Goal: Transaction & Acquisition: Purchase product/service

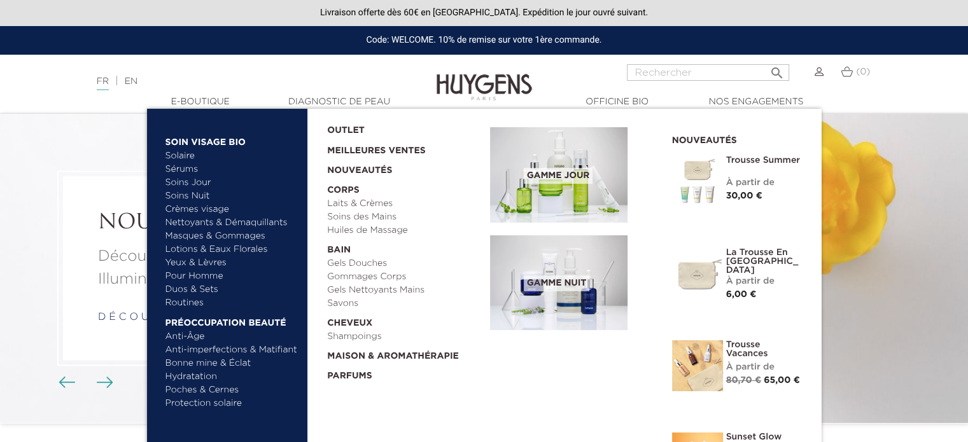
click at [211, 100] on link "  E-Boutique" at bounding box center [200, 101] width 127 height 13
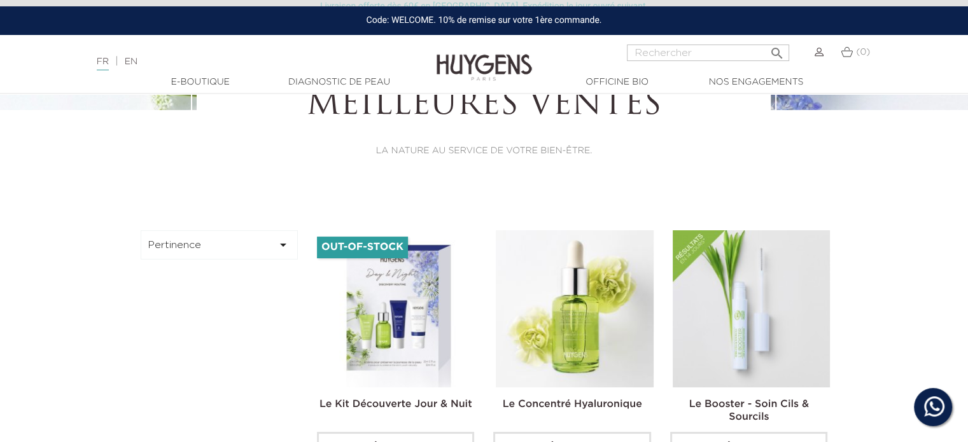
scroll to position [255, 0]
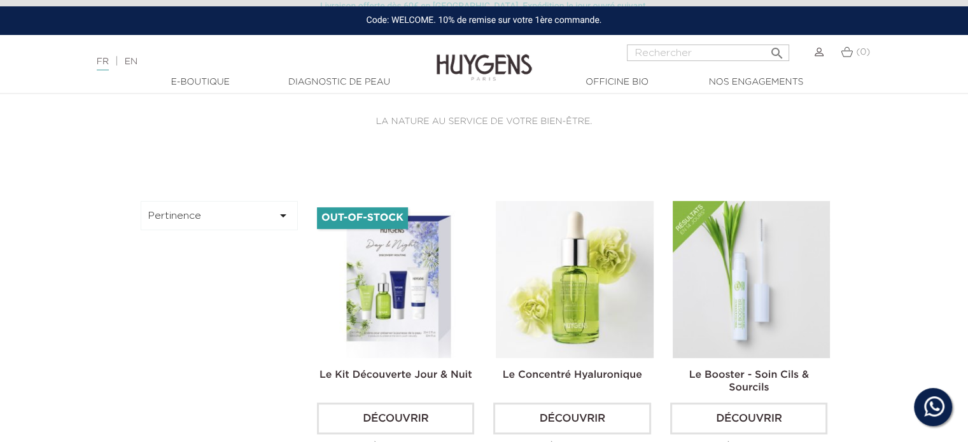
click at [213, 221] on button "Pertinence " at bounding box center [220, 215] width 158 height 29
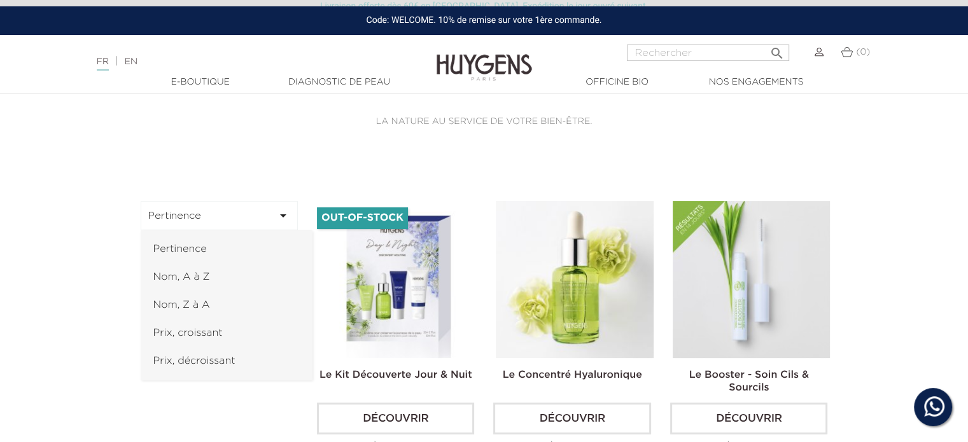
click at [197, 325] on link "Prix, croissant" at bounding box center [227, 333] width 172 height 28
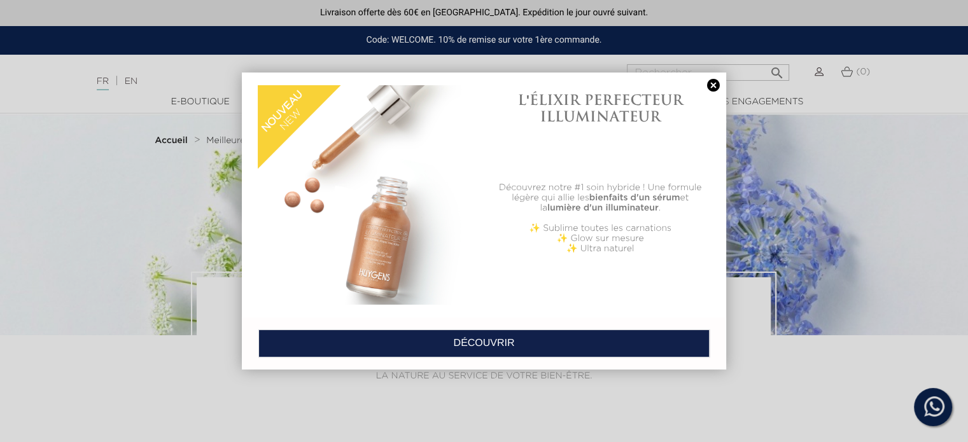
click at [711, 85] on link at bounding box center [713, 85] width 18 height 13
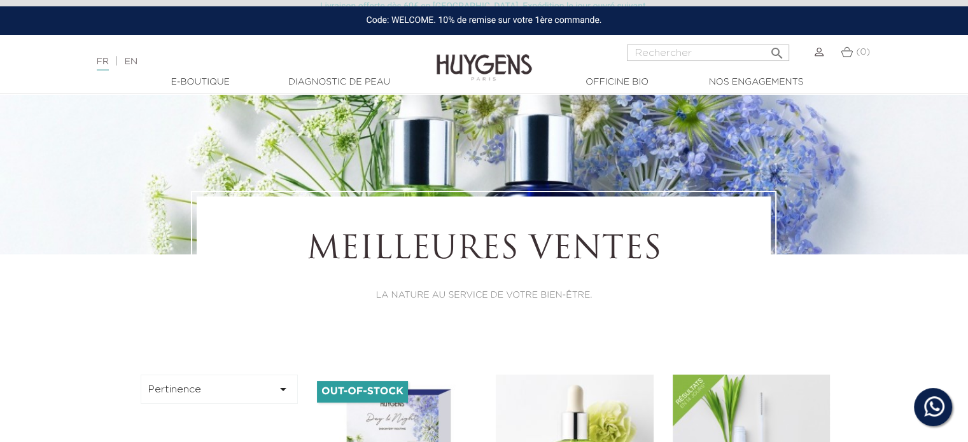
scroll to position [191, 0]
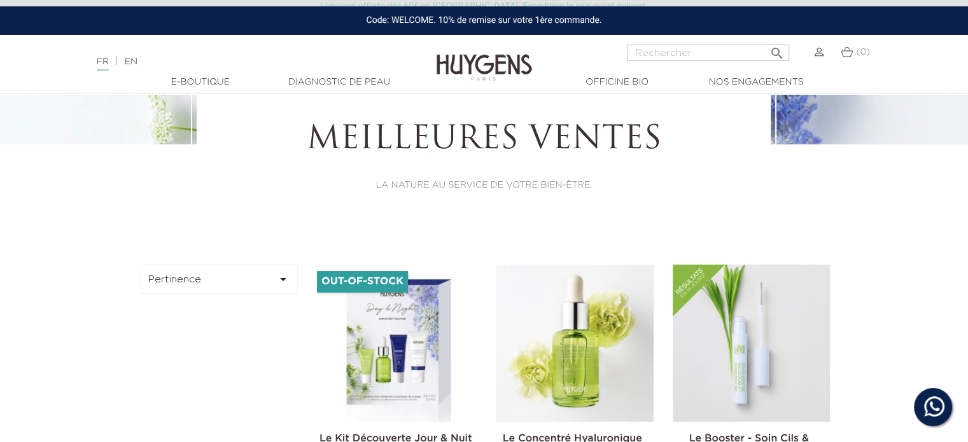
click at [185, 273] on button "Pertinence " at bounding box center [220, 279] width 158 height 29
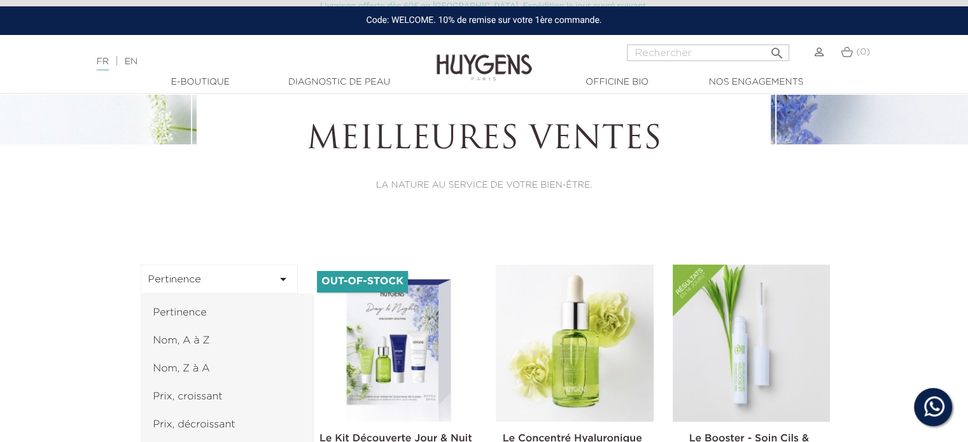
click at [183, 395] on link "Prix, croissant" at bounding box center [227, 397] width 172 height 28
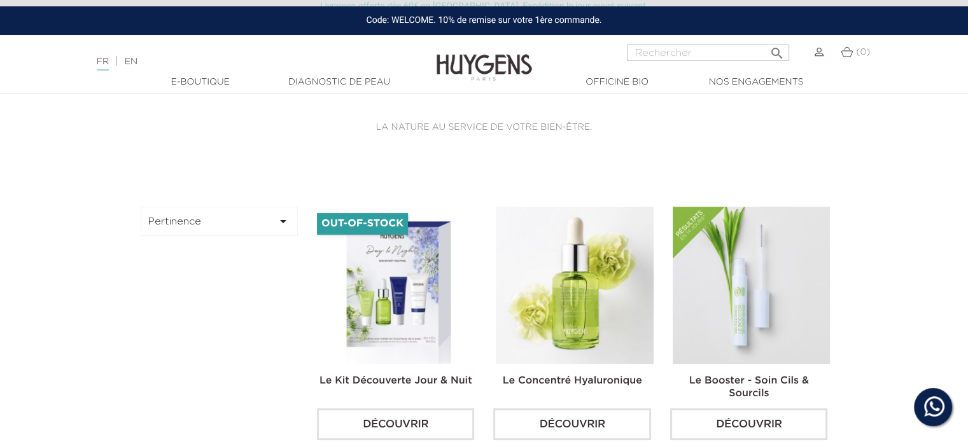
scroll to position [318, 0]
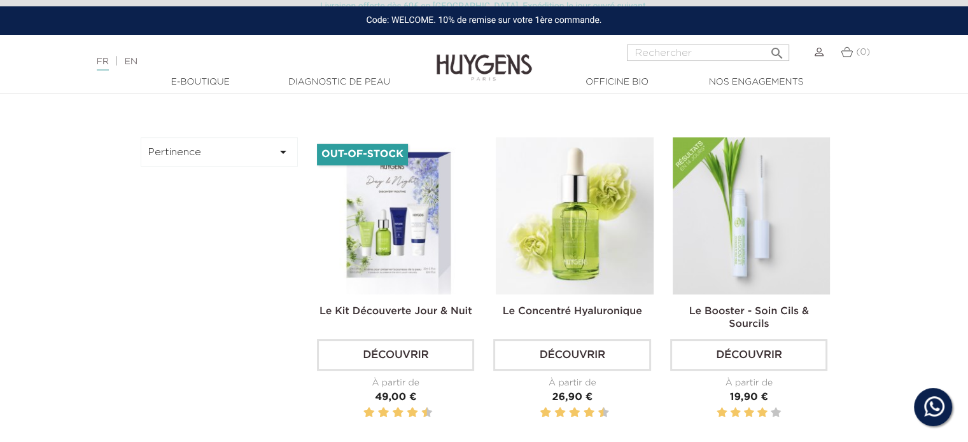
click at [274, 148] on button "Pertinence " at bounding box center [220, 151] width 158 height 29
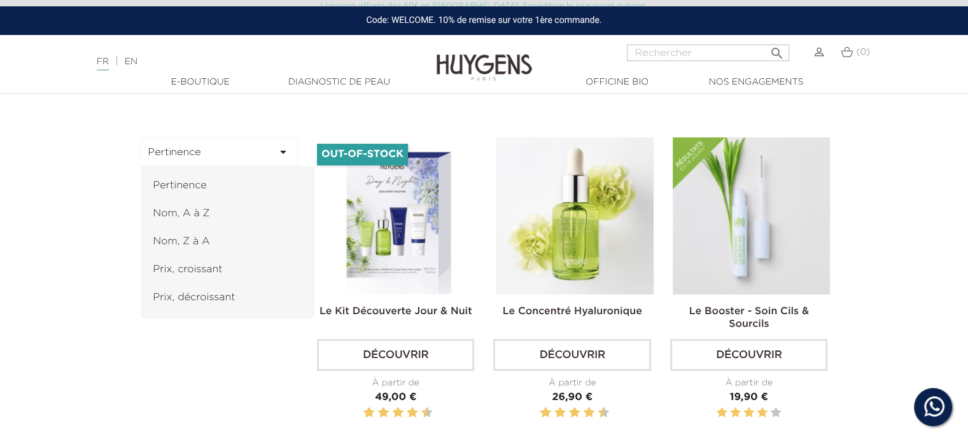
click at [233, 268] on link "Prix, croissant" at bounding box center [227, 270] width 172 height 28
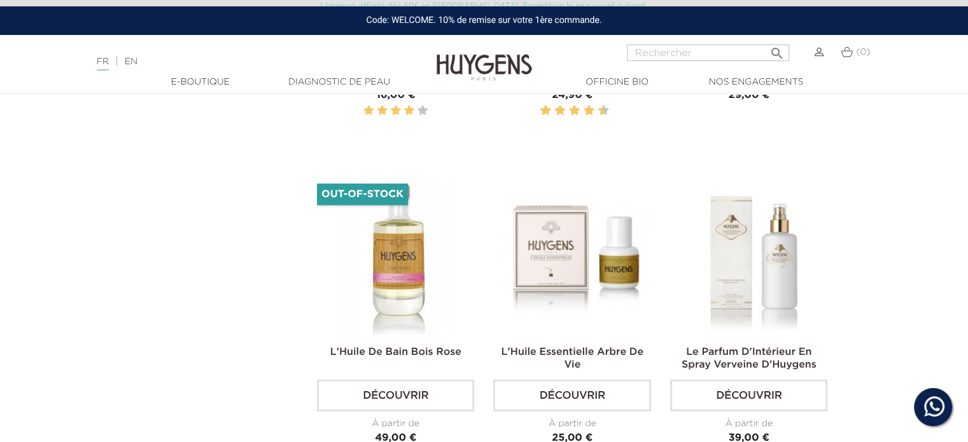
scroll to position [2736, 0]
